Goal: Information Seeking & Learning: Learn about a topic

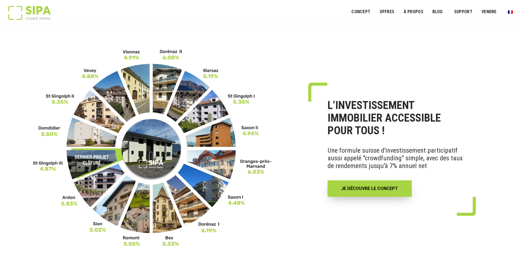
click at [213, 76] on img at bounding box center [152, 148] width 239 height 198
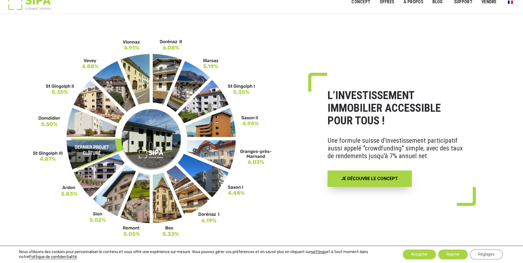
scroll to position [6, 0]
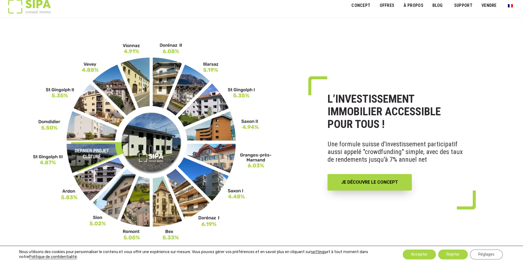
click at [183, 95] on img at bounding box center [152, 142] width 239 height 198
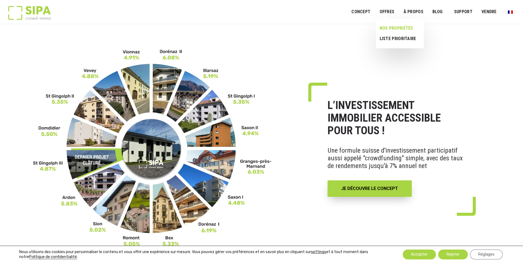
click at [389, 30] on link "NOS PROPRIÉTÉS" at bounding box center [398, 28] width 44 height 10
